Goal: Task Accomplishment & Management: Use online tool/utility

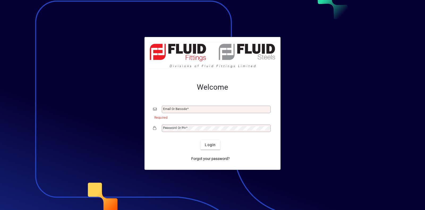
click at [201, 140] on button "Login" at bounding box center [210, 145] width 19 height 10
type input "**********"
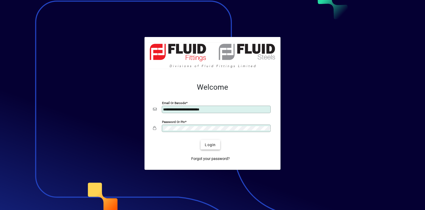
drag, startPoint x: 211, startPoint y: 145, endPoint x: 209, endPoint y: 148, distance: 3.8
click at [209, 148] on span "submit" at bounding box center [210, 144] width 19 height 13
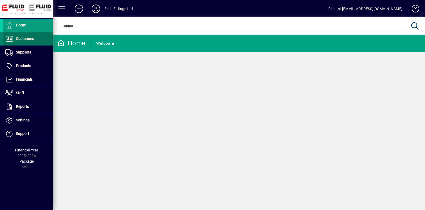
click at [20, 39] on span "Customers" at bounding box center [25, 38] width 18 height 4
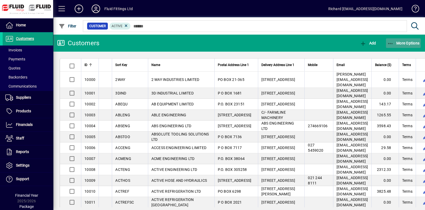
click at [413, 43] on span "More Options" at bounding box center [403, 43] width 32 height 4
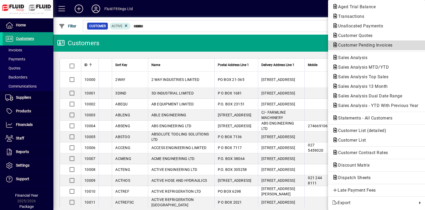
click at [359, 47] on span "Customer Pending Invoices" at bounding box center [363, 45] width 63 height 5
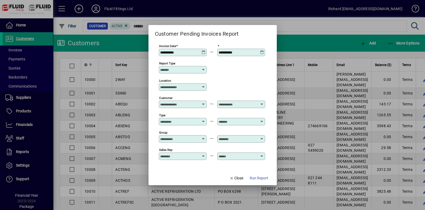
click at [204, 50] on icon at bounding box center [204, 50] width 4 height 0
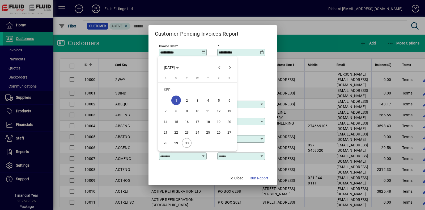
click at [187, 143] on span "30" at bounding box center [187, 143] width 10 height 10
type input "**********"
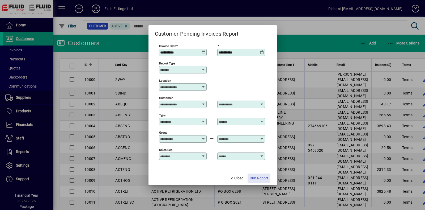
click at [266, 177] on span "Run Report" at bounding box center [259, 178] width 19 height 6
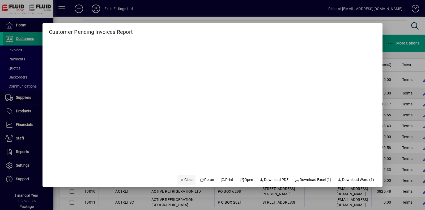
click at [180, 180] on span "Close" at bounding box center [187, 180] width 14 height 6
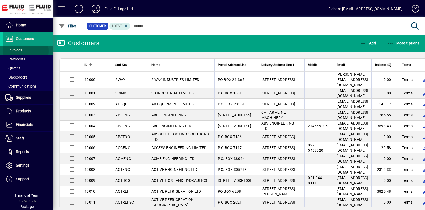
click at [24, 51] on span at bounding box center [28, 50] width 50 height 13
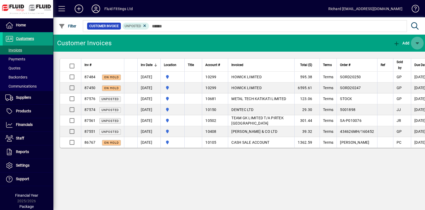
click at [420, 47] on span "button" at bounding box center [417, 43] width 13 height 13
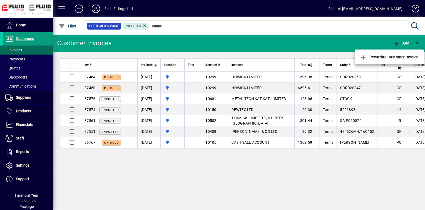
click at [23, 39] on div at bounding box center [212, 105] width 425 height 210
click at [26, 36] on span "Customers" at bounding box center [18, 39] width 31 height 6
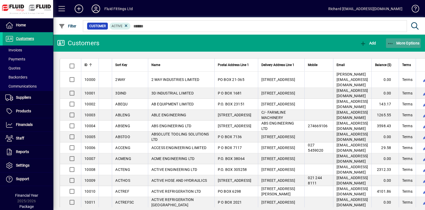
click at [408, 41] on span "More Options" at bounding box center [403, 43] width 32 height 4
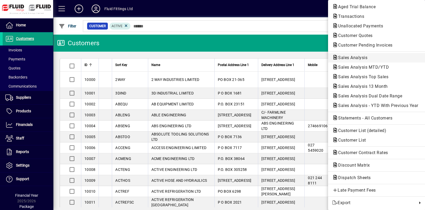
click at [353, 57] on span "Sales Analysis" at bounding box center [351, 57] width 38 height 5
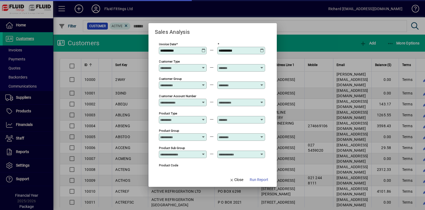
type input "**********"
click at [260, 179] on span "Run Report" at bounding box center [259, 180] width 19 height 6
